Goal: Find specific page/section: Find specific page/section

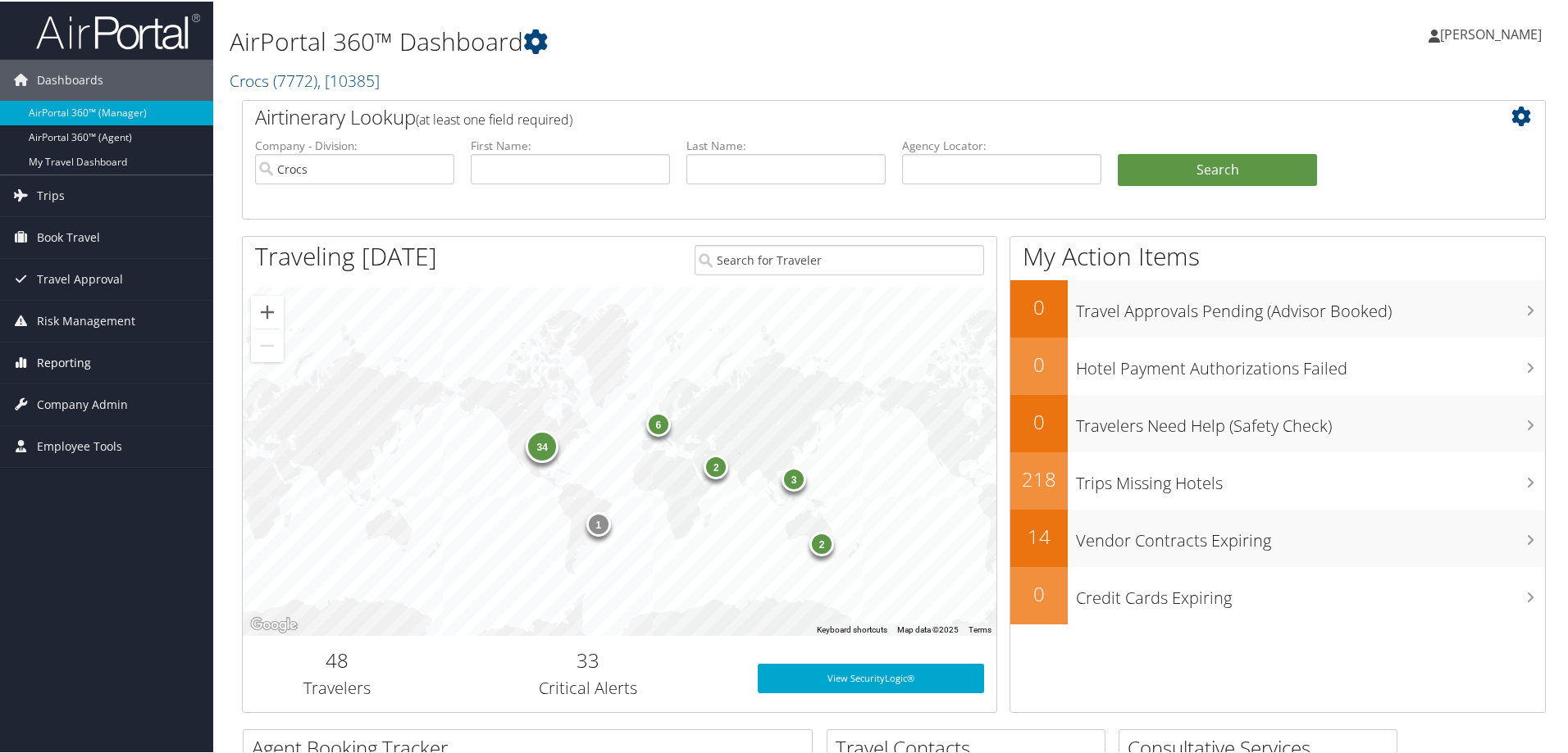
click at [79, 368] on span "Reporting" at bounding box center [64, 361] width 54 height 41
click at [127, 361] on link "Reporting" at bounding box center [107, 361] width 214 height 41
click at [108, 403] on span "Company Admin" at bounding box center [83, 403] width 91 height 41
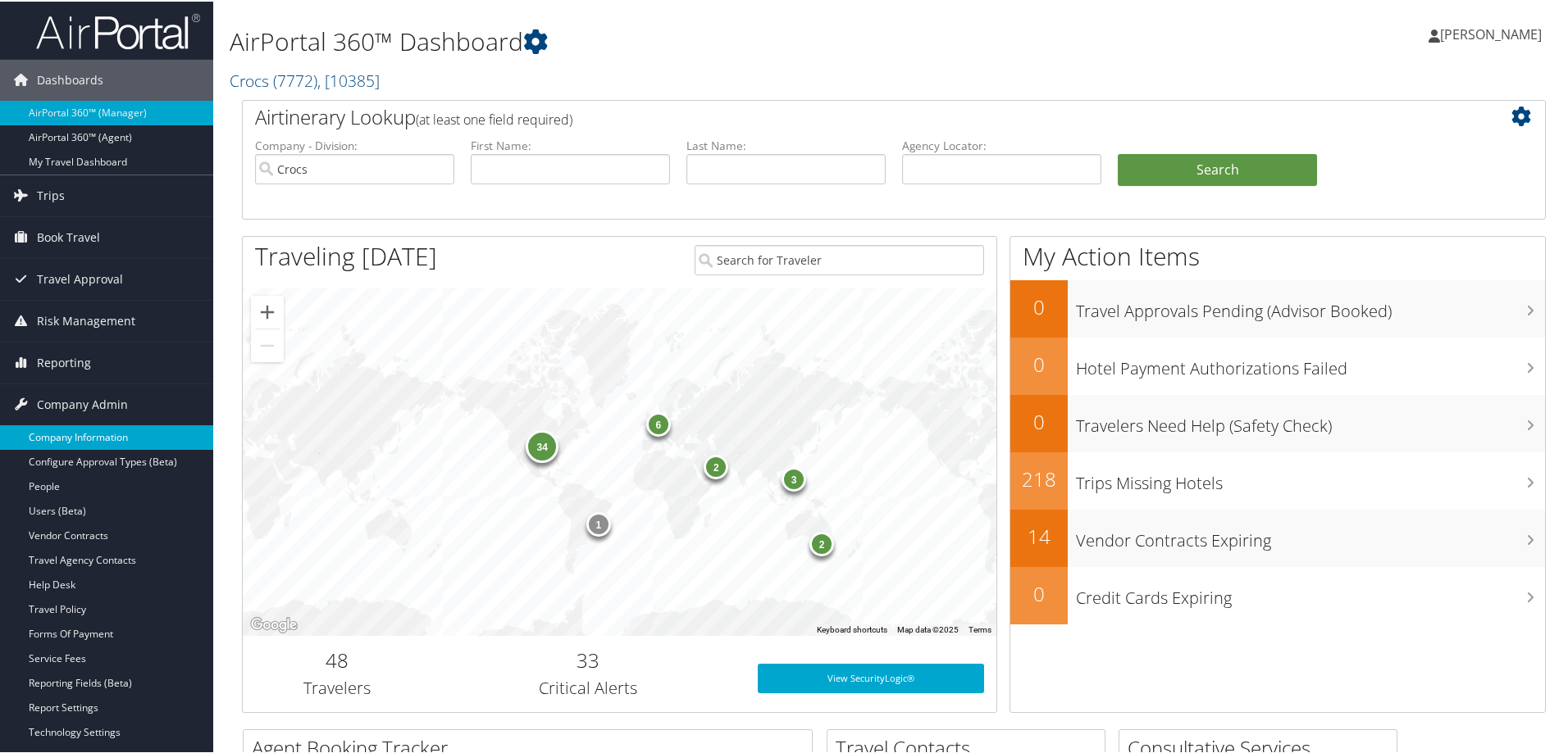
click at [101, 432] on link "Company Information" at bounding box center [107, 436] width 214 height 24
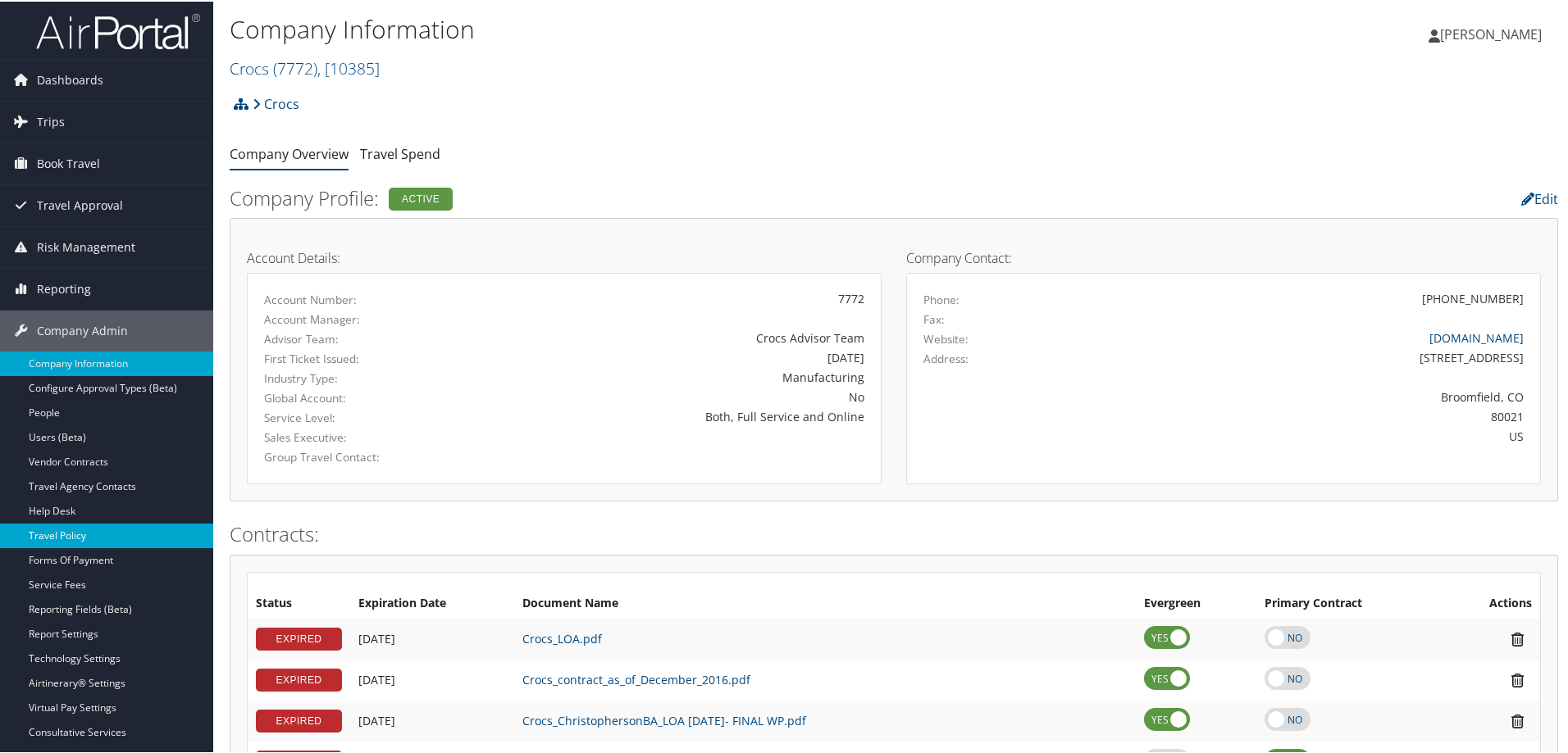
click at [97, 539] on link "Travel Policy" at bounding box center [107, 534] width 214 height 24
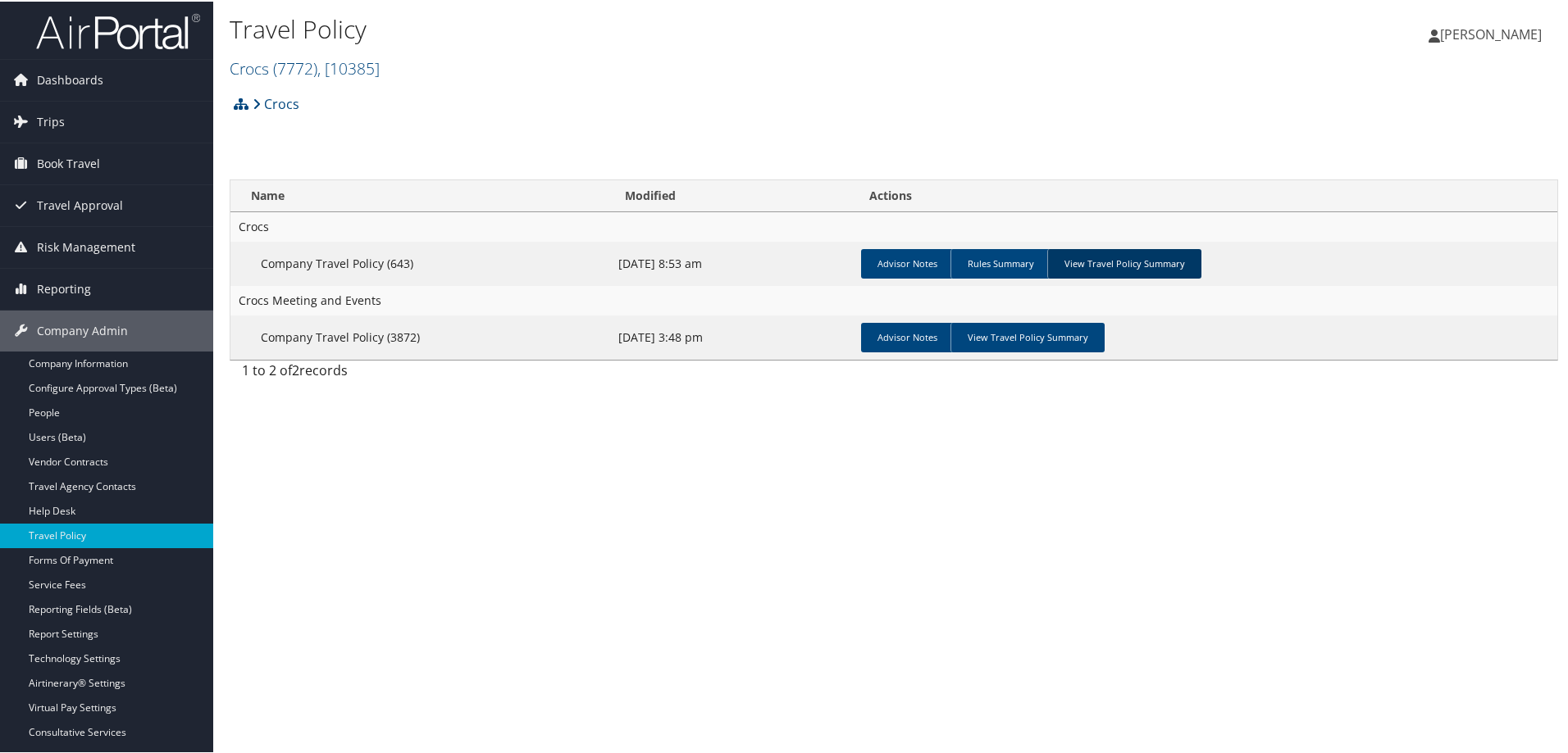
click at [1113, 256] on link "View Travel Policy Summary" at bounding box center [1125, 263] width 154 height 30
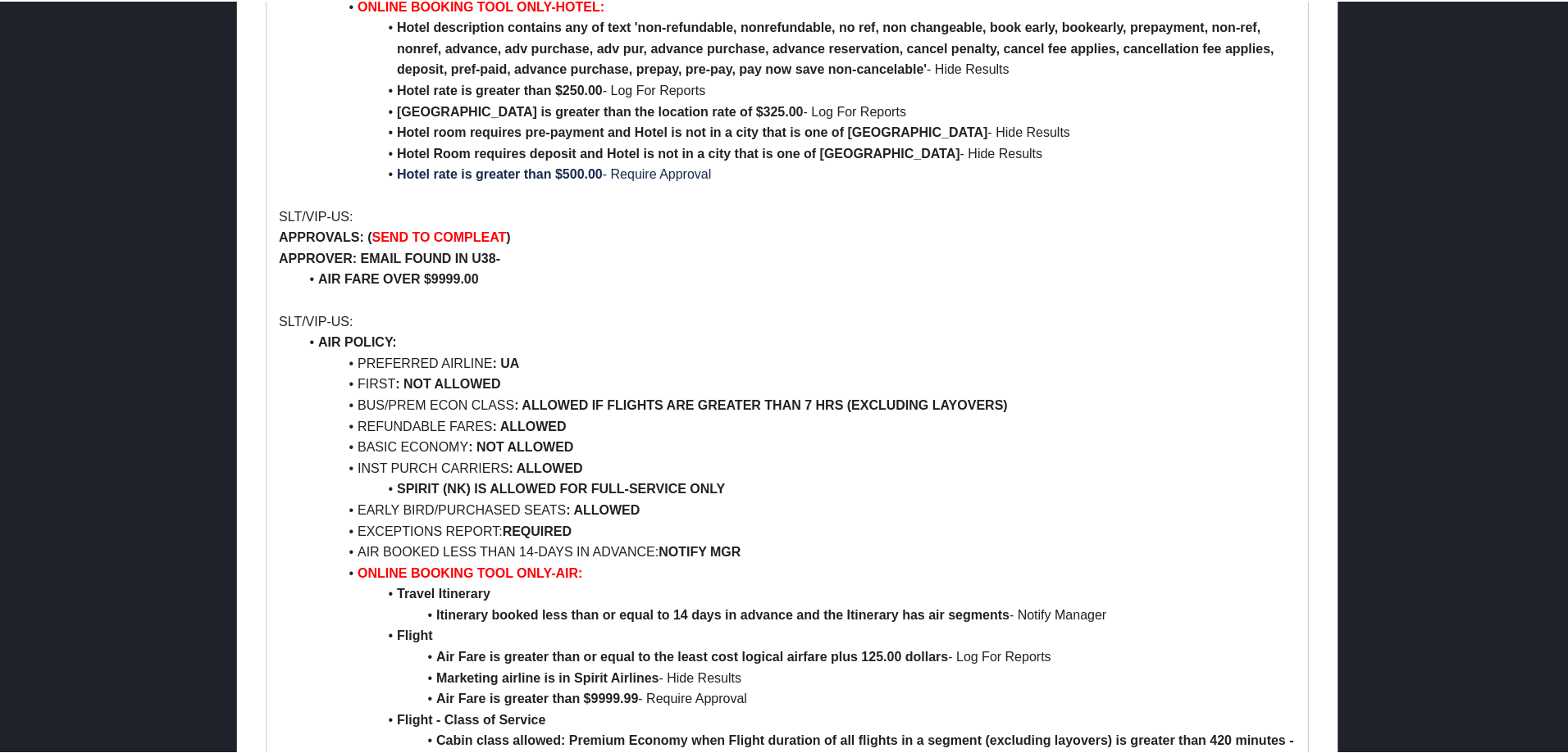
scroll to position [1394, 0]
